Goal: Information Seeking & Learning: Learn about a topic

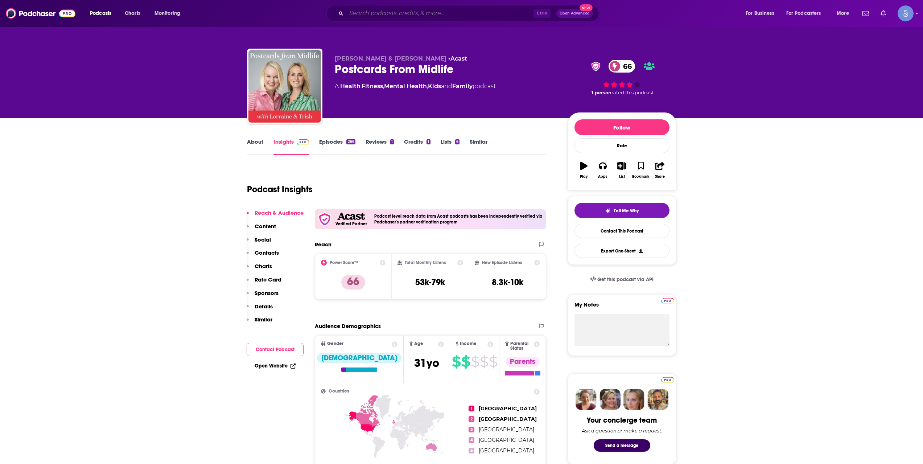
click at [392, 13] on input "Search podcasts, credits, & more..." at bounding box center [439, 14] width 187 height 12
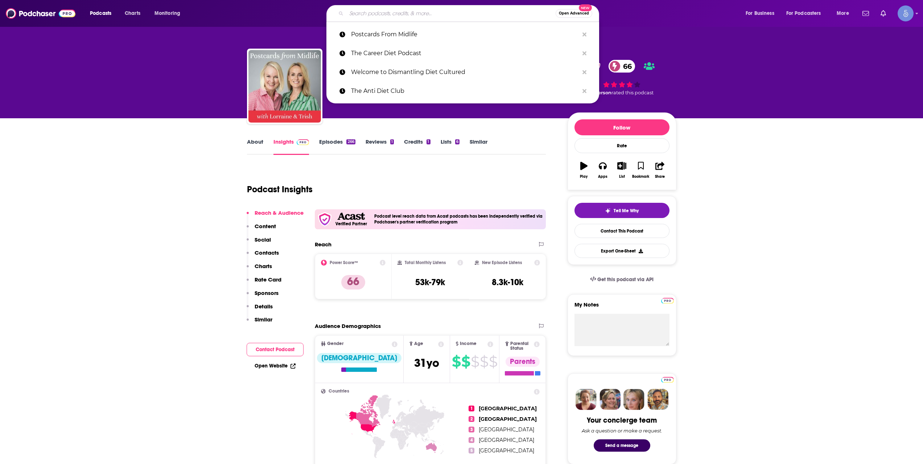
paste input "Dying To Ask"
type input "Dying To Ask"
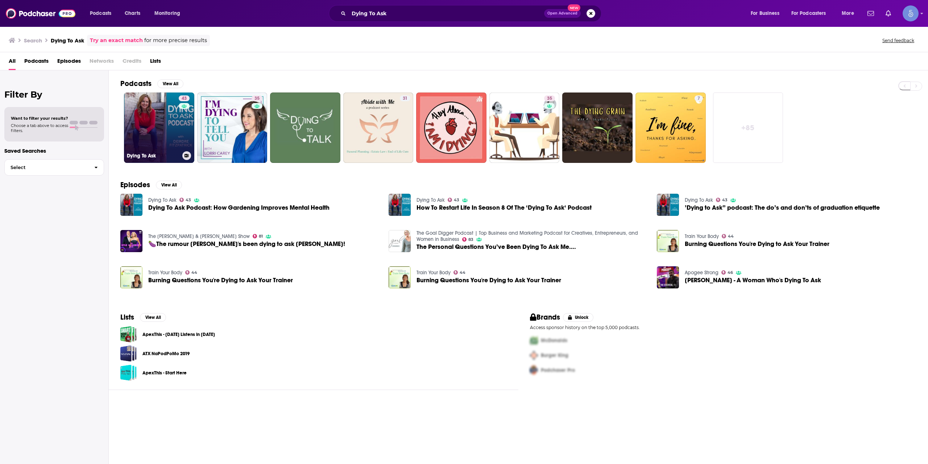
click at [192, 113] on link "43 Dying To Ask" at bounding box center [159, 127] width 70 height 70
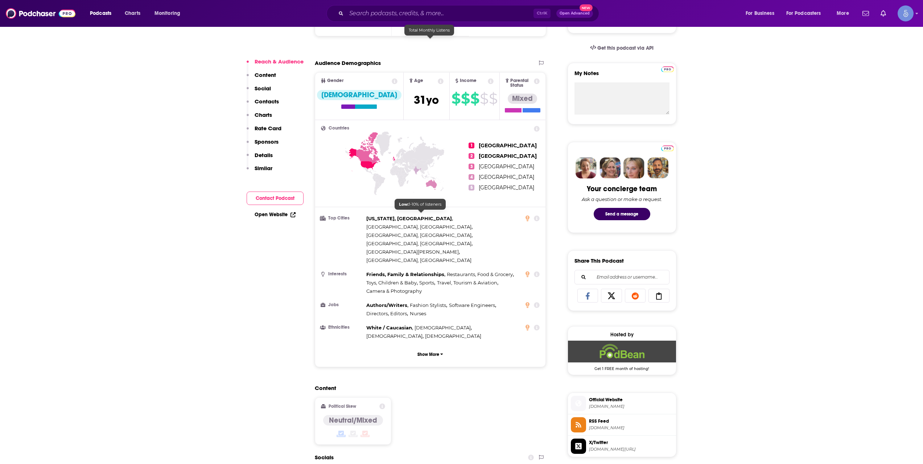
scroll to position [363, 0]
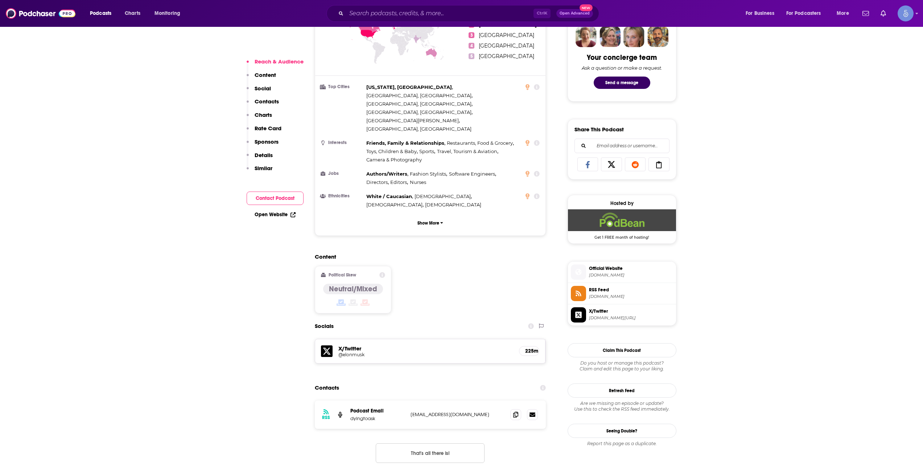
click at [623, 275] on span "[DOMAIN_NAME]" at bounding box center [631, 274] width 84 height 5
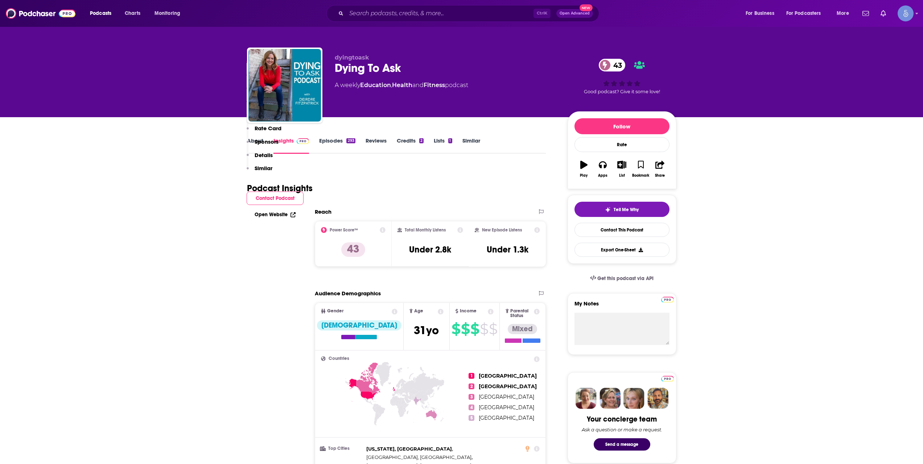
scroll to position [0, 0]
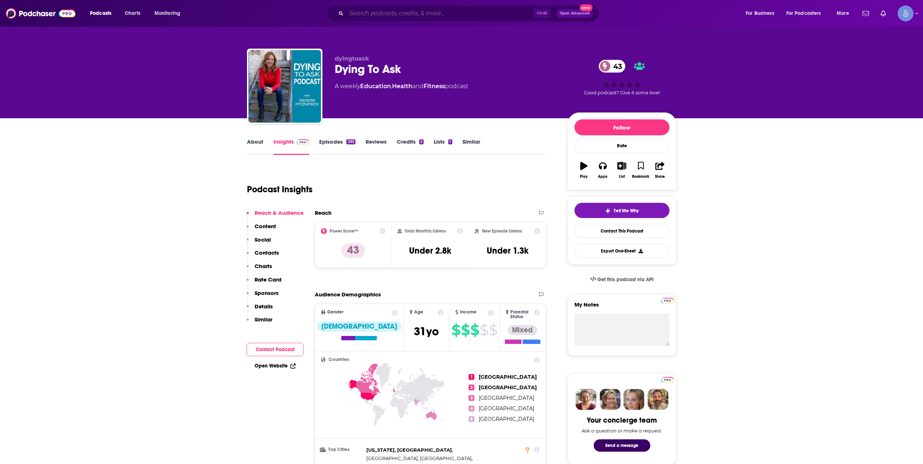
click at [446, 16] on input "Search podcasts, credits, & more..." at bounding box center [439, 14] width 187 height 12
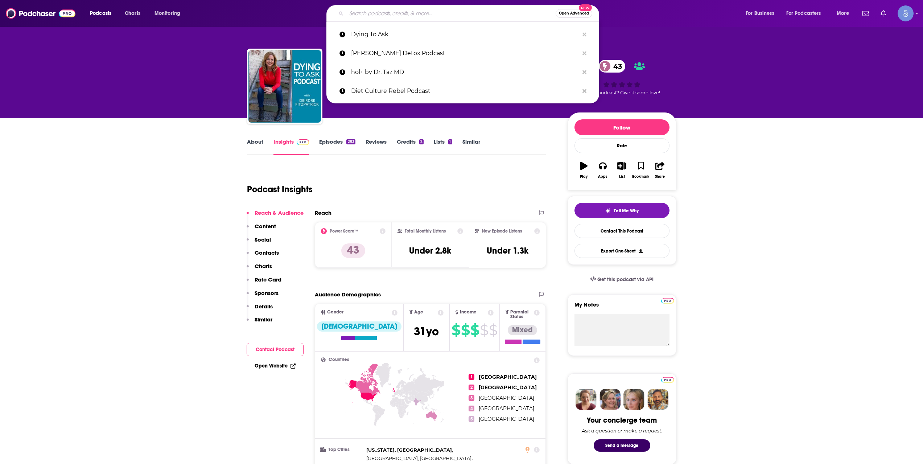
paste input "Just A Phase Podcast"
type input "Just A Phase Podcast"
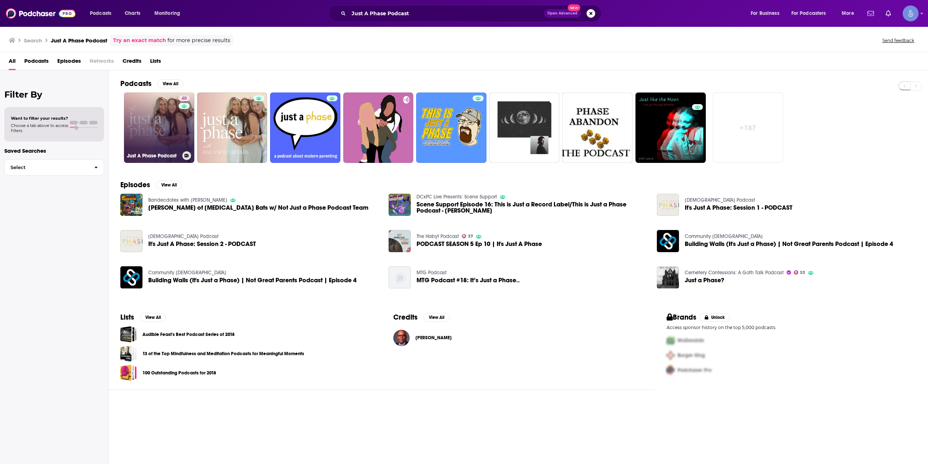
click at [173, 132] on link "40 Just A Phase Podcast" at bounding box center [159, 127] width 70 height 70
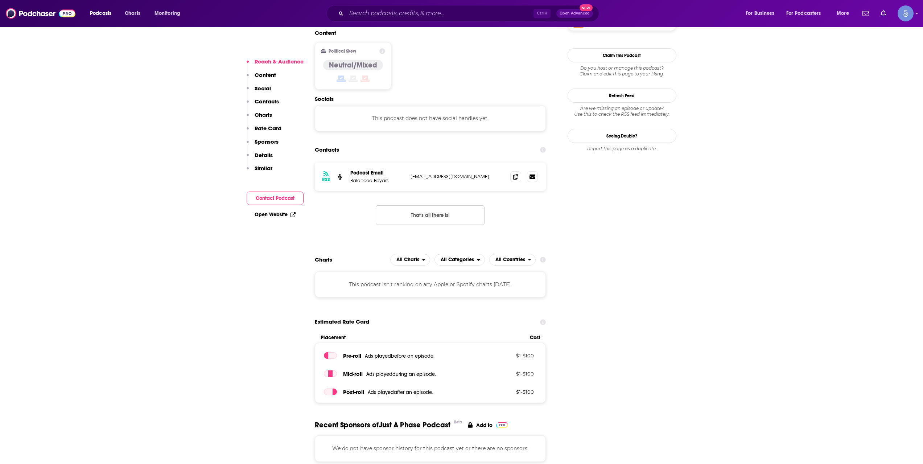
scroll to position [605, 0]
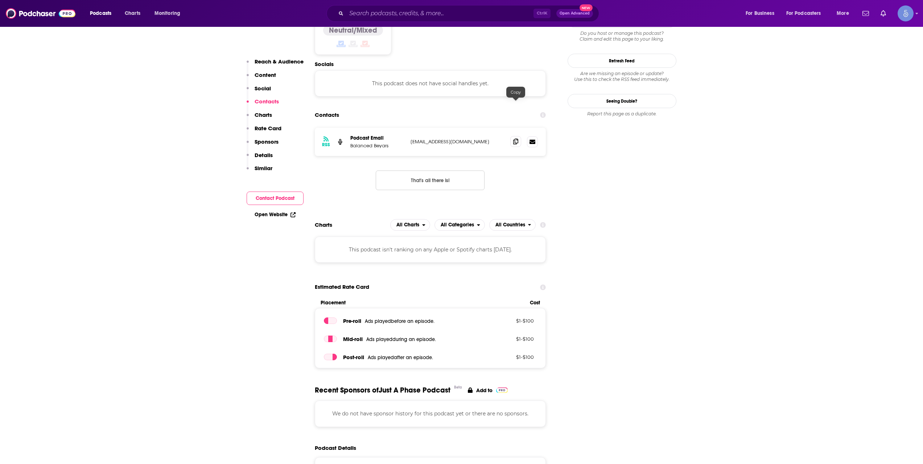
click at [519, 136] on span at bounding box center [515, 141] width 11 height 11
click at [460, 18] on input "Search podcasts, credits, & more..." at bounding box center [439, 14] width 187 height 12
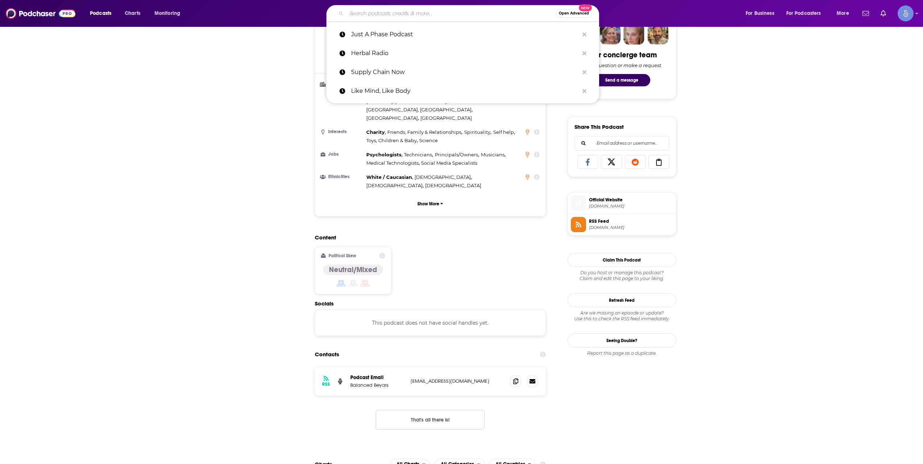
scroll to position [0, 0]
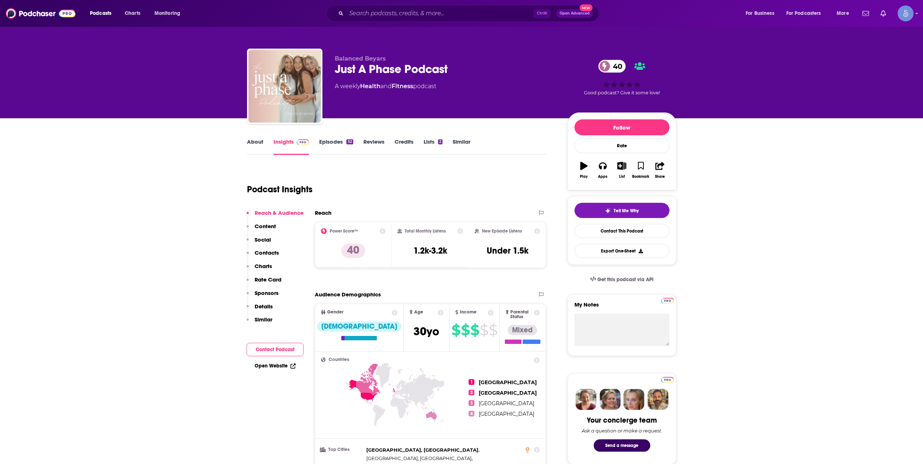
click at [254, 140] on link "About" at bounding box center [255, 146] width 16 height 17
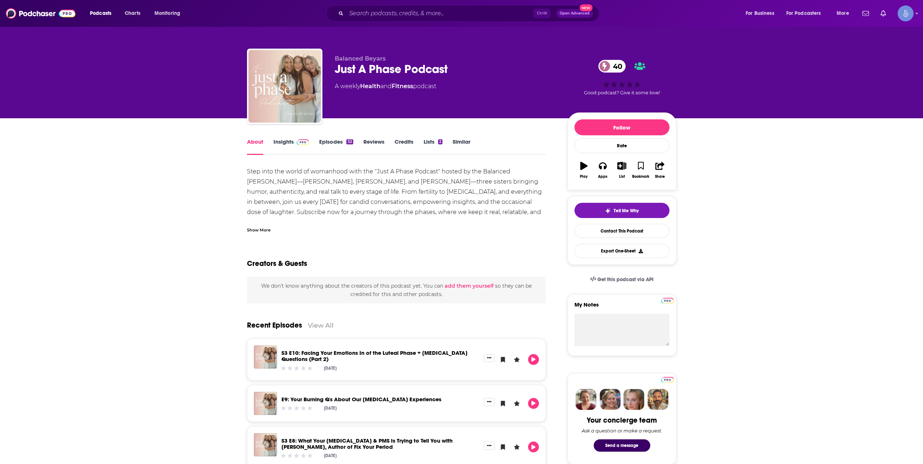
click at [269, 229] on div "Show More" at bounding box center [259, 229] width 24 height 7
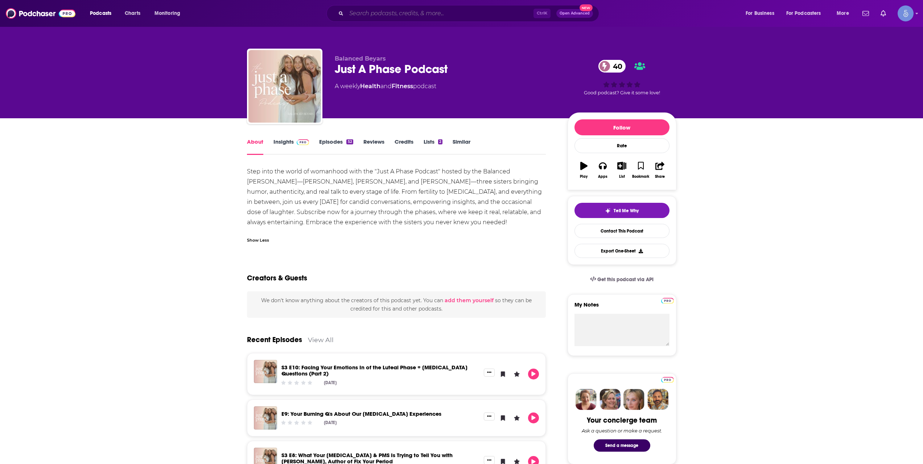
click at [431, 11] on input "Search podcasts, credits, & more..." at bounding box center [439, 14] width 187 height 12
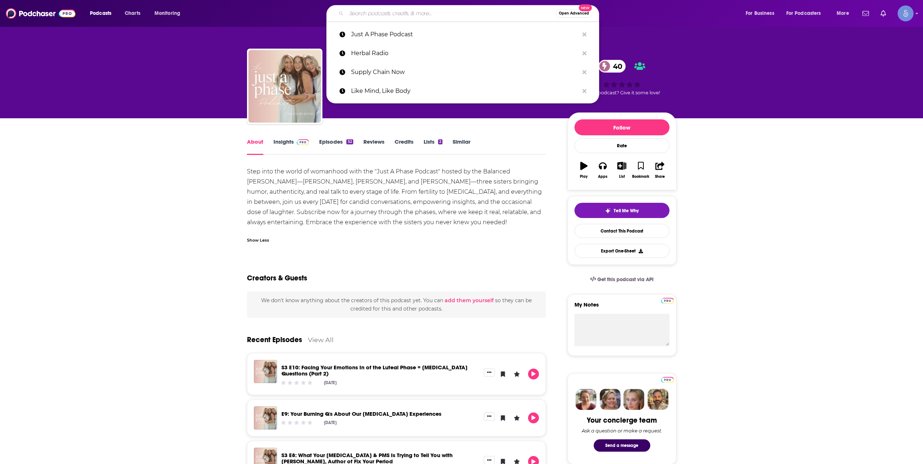
paste input "Inspired Conversations with [PERSON_NAME]"
type input "Inspired Conversations with [PERSON_NAME]"
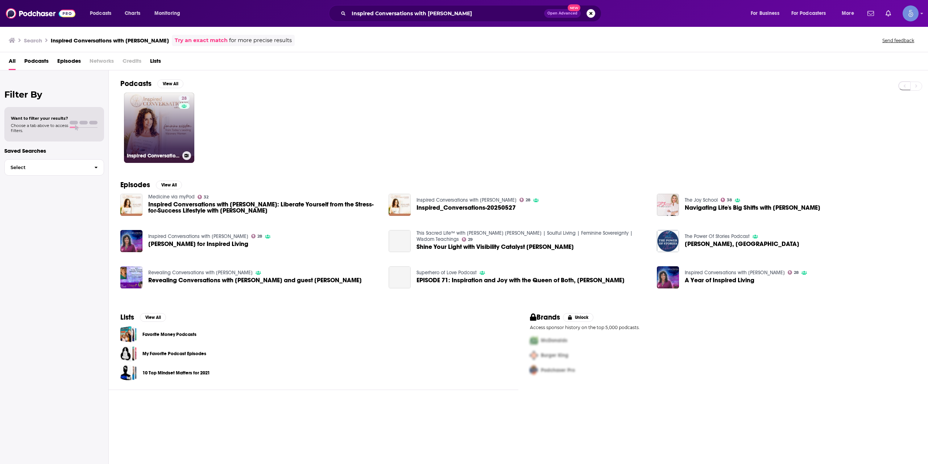
click at [173, 115] on link "28 Inspired Conversations with [PERSON_NAME]" at bounding box center [159, 127] width 70 height 70
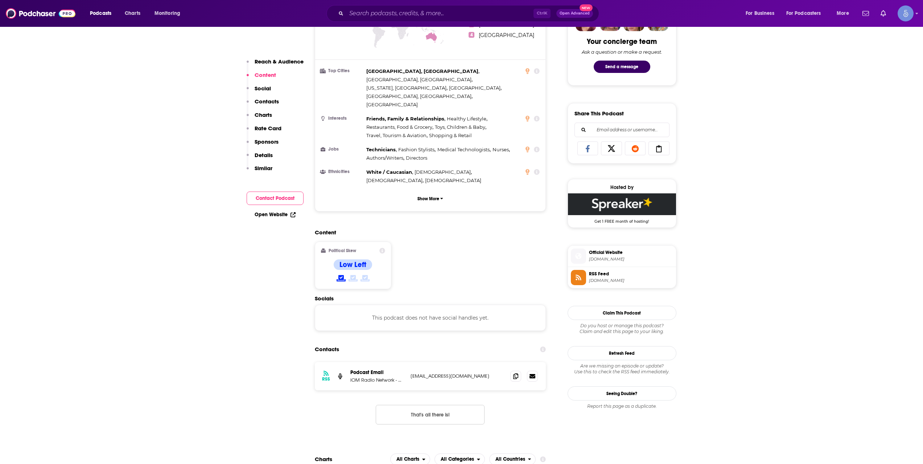
scroll to position [363, 0]
